Goal: Navigation & Orientation: Find specific page/section

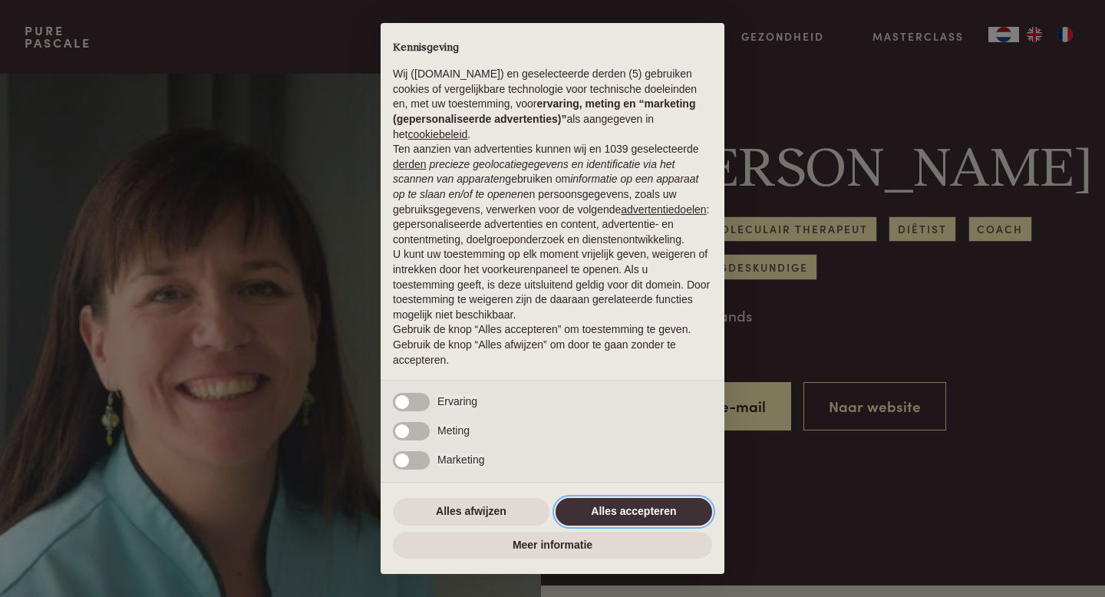
click at [652, 524] on button "Alles accepteren" at bounding box center [633, 512] width 156 height 28
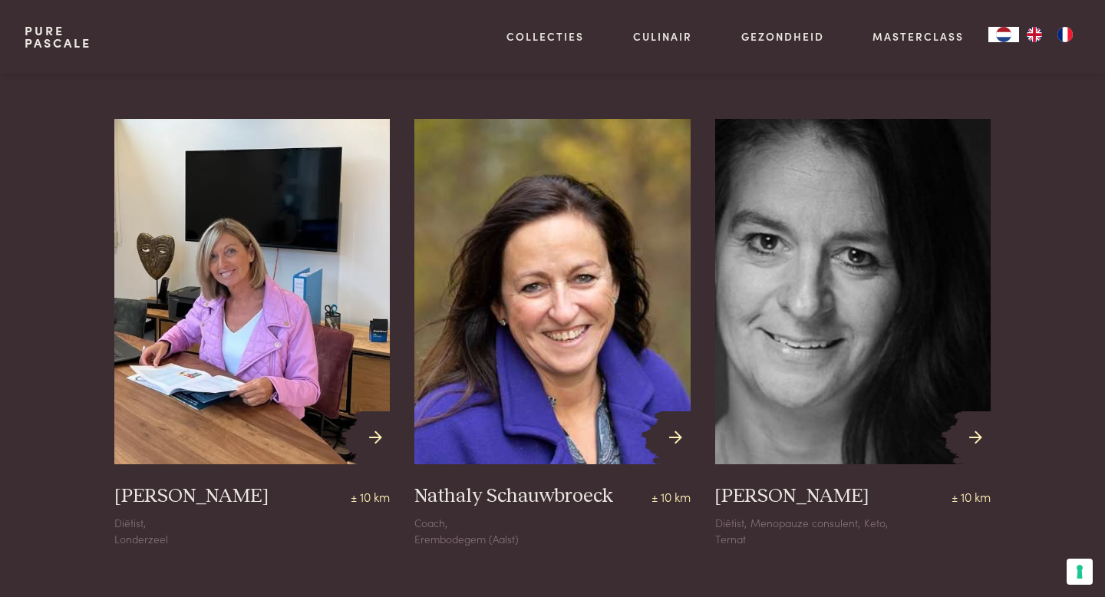
scroll to position [1254, 0]
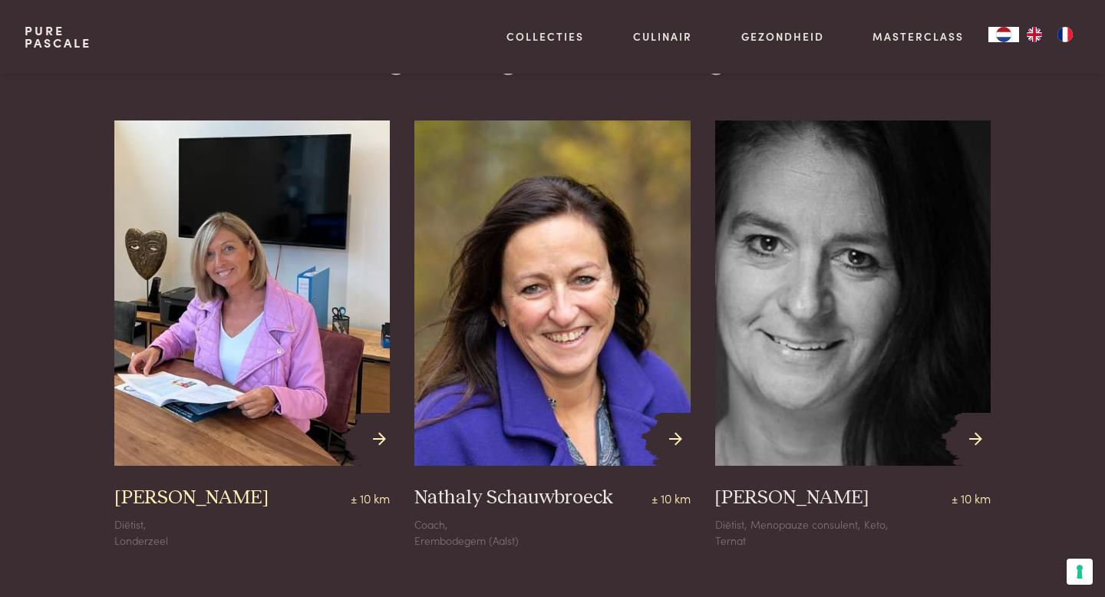
click at [371, 413] on div at bounding box center [375, 439] width 29 height 53
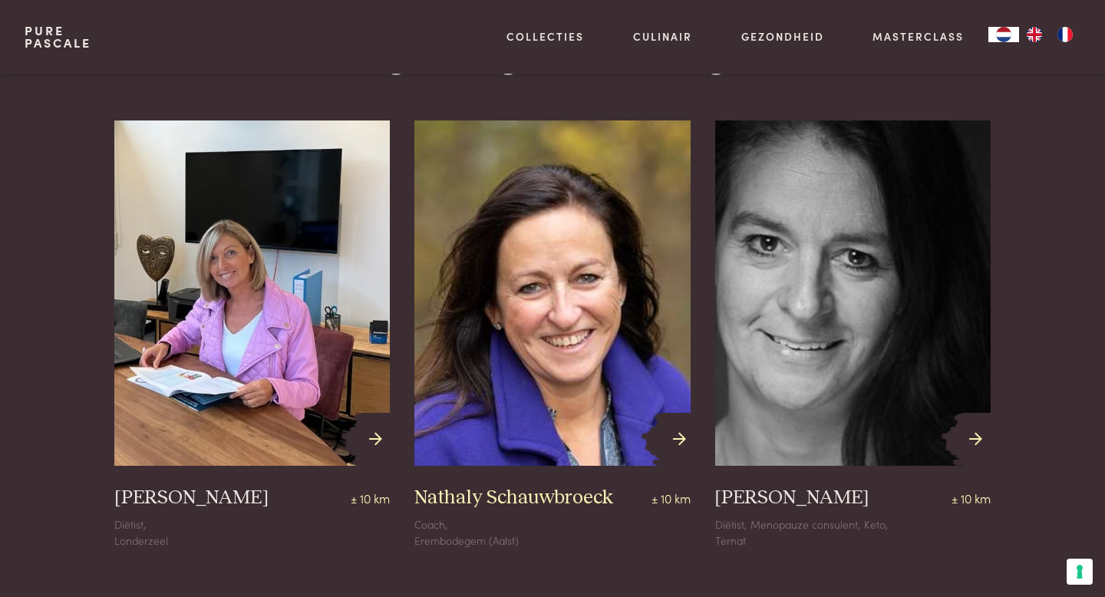
click at [536, 309] on img at bounding box center [551, 293] width 303 height 379
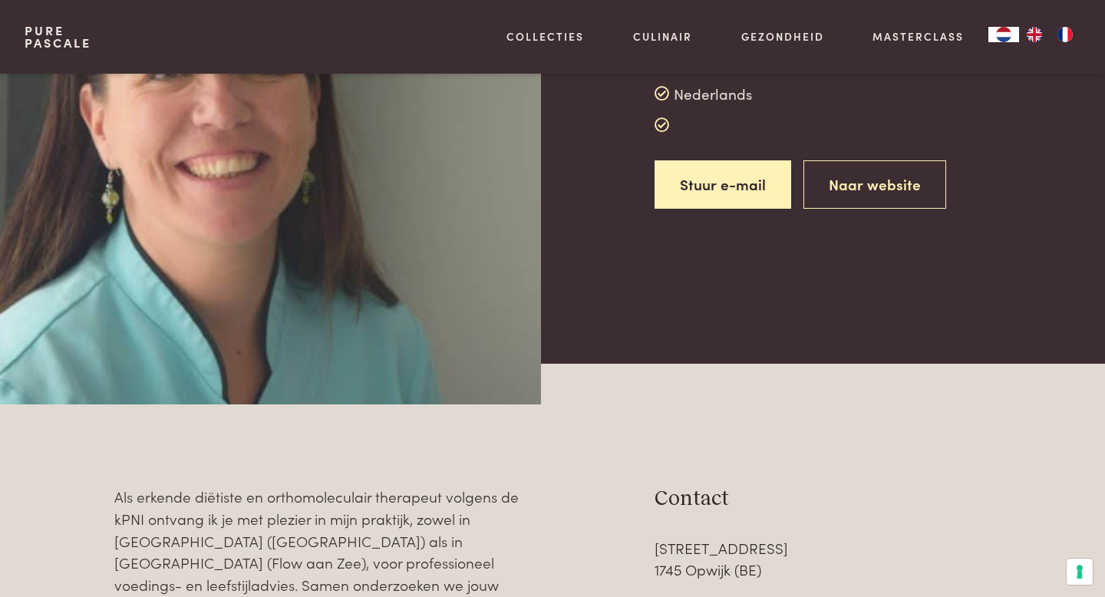
scroll to position [0, 0]
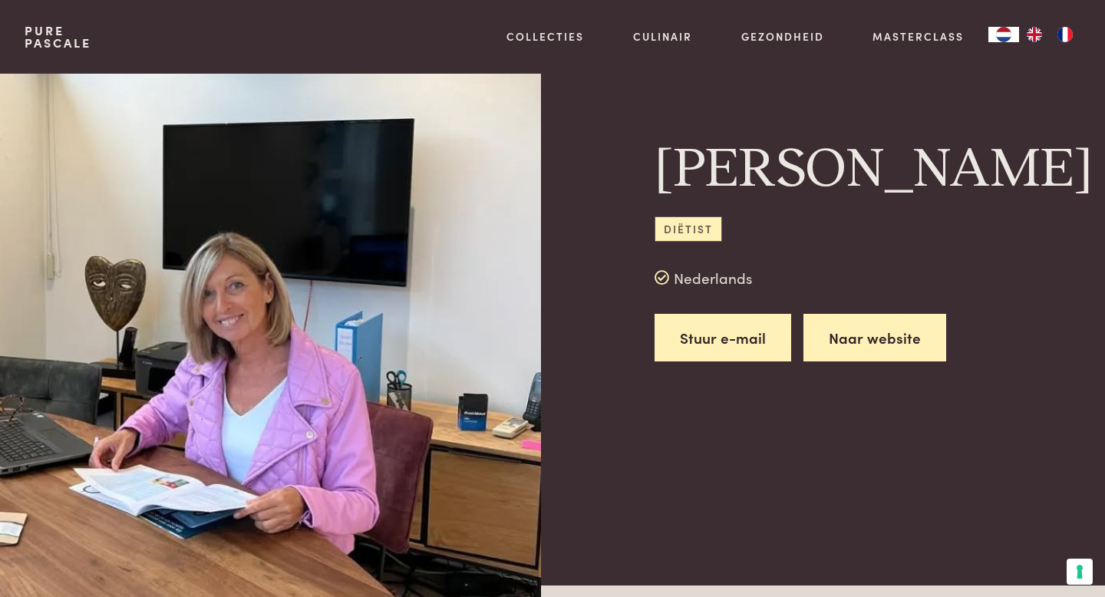
click at [857, 318] on link "Naar website" at bounding box center [874, 338] width 143 height 48
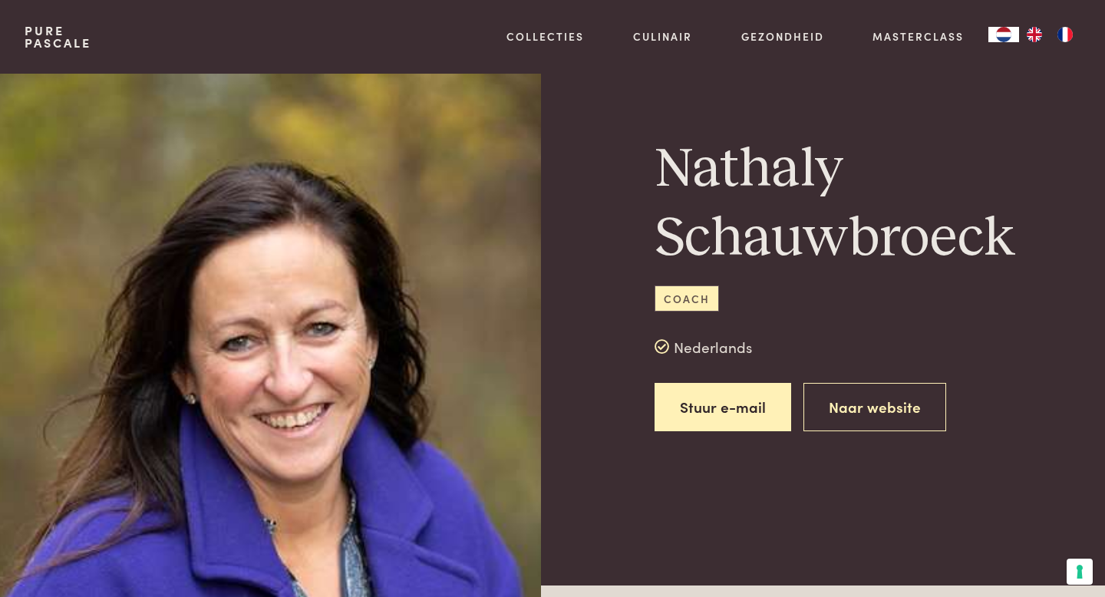
scroll to position [1, 0]
